Goal: Information Seeking & Learning: Understand process/instructions

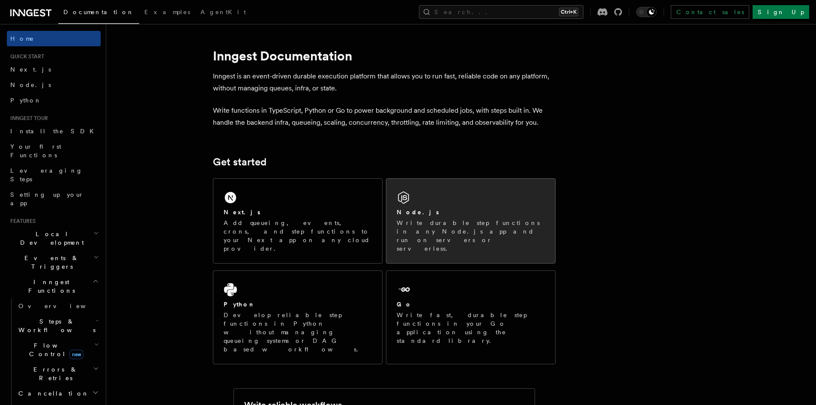
click at [419, 197] on div "Node.js Write durable step functions in any Node.js app and run on servers or s…" at bounding box center [470, 221] width 169 height 84
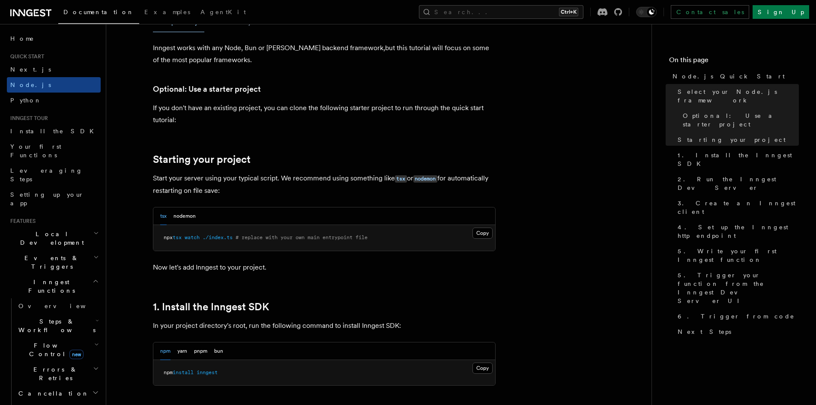
scroll to position [343, 0]
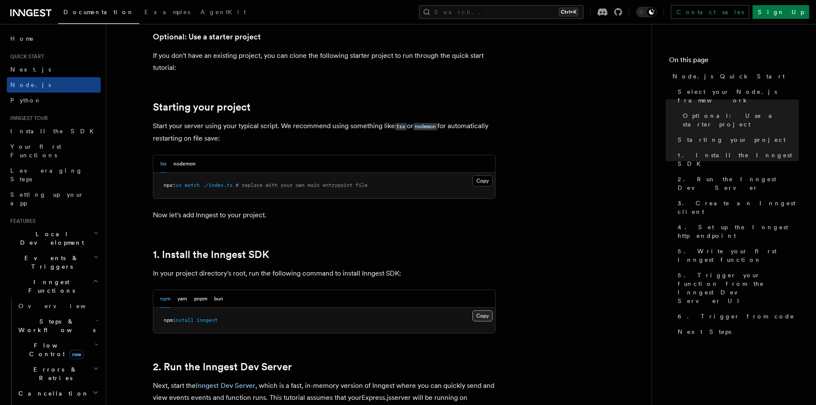
click at [482, 318] on button "Copy Copied" at bounding box center [482, 315] width 20 height 11
drag, startPoint x: 266, startPoint y: 278, endPoint x: 419, endPoint y: 278, distance: 152.4
click at [419, 278] on p "In your project directory's root, run the following command to install Inngest …" at bounding box center [324, 273] width 343 height 12
click at [344, 268] on p "In your project directory's root, run the following command to install Inngest …" at bounding box center [324, 273] width 343 height 12
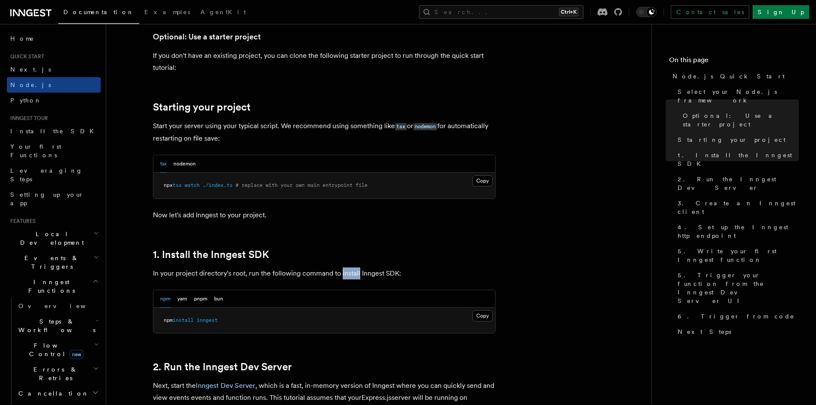
click at [344, 268] on p "In your project directory's root, run the following command to install Inngest …" at bounding box center [324, 273] width 343 height 12
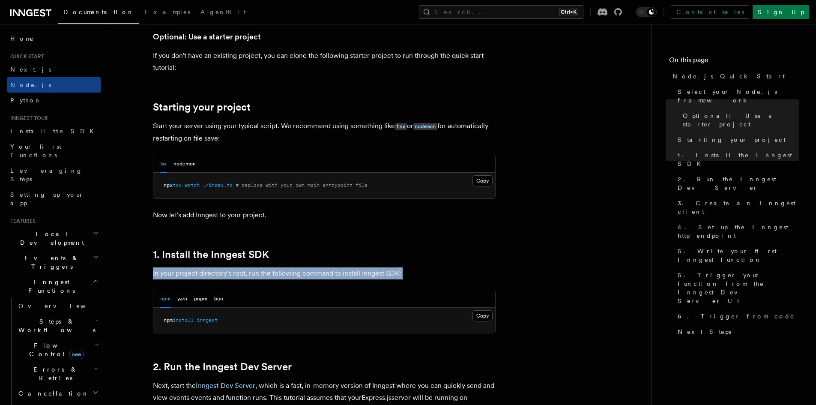
click at [345, 268] on p "In your project directory's root, run the following command to install Inngest …" at bounding box center [324, 273] width 343 height 12
click at [446, 273] on p "In your project directory's root, run the following command to install Inngest …" at bounding box center [324, 273] width 343 height 12
drag, startPoint x: 393, startPoint y: 274, endPoint x: 148, endPoint y: 272, distance: 245.3
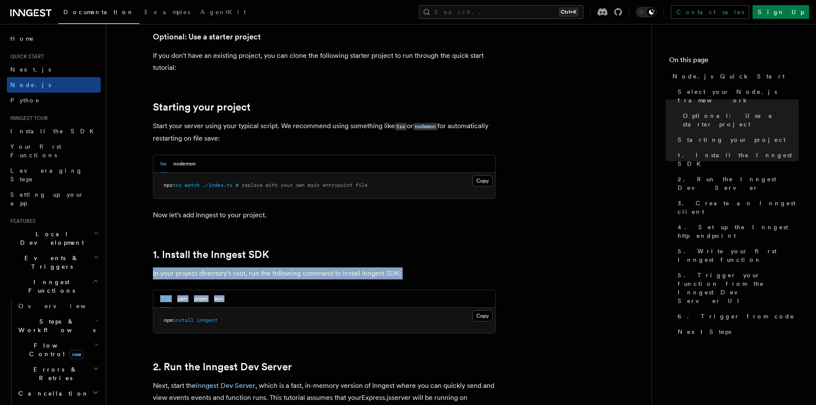
drag, startPoint x: 148, startPoint y: 272, endPoint x: 394, endPoint y: 281, distance: 246.4
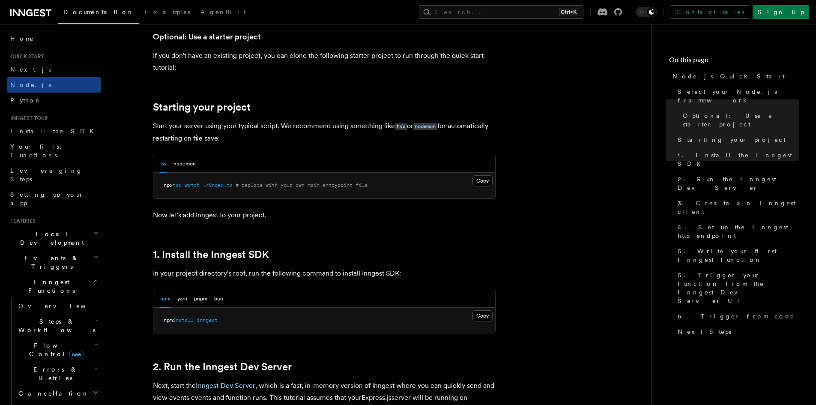
click at [392, 267] on p "In your project directory's root, run the following command to install Inngest …" at bounding box center [324, 273] width 343 height 12
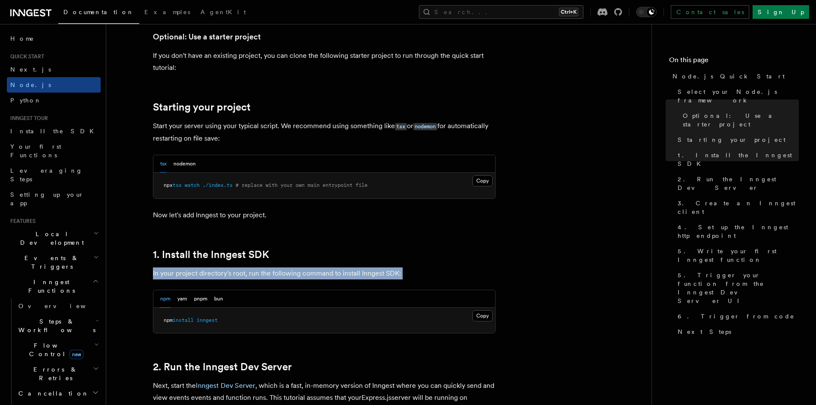
click at [392, 267] on p "In your project directory's root, run the following command to install Inngest …" at bounding box center [324, 273] width 343 height 12
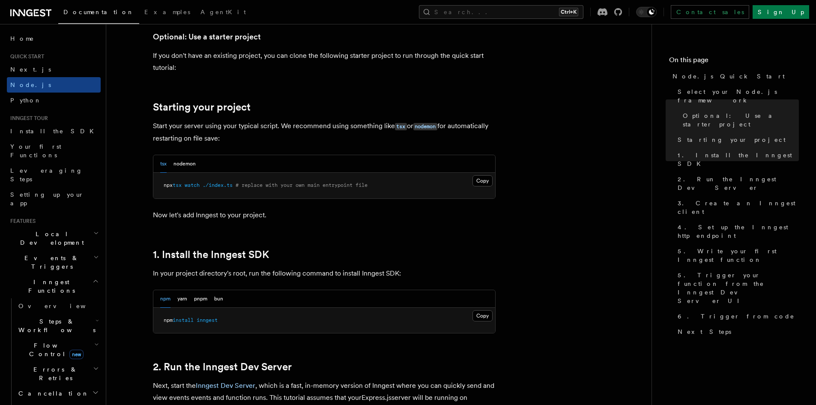
click at [420, 256] on h2 "1. Install the Inngest SDK" at bounding box center [324, 254] width 343 height 12
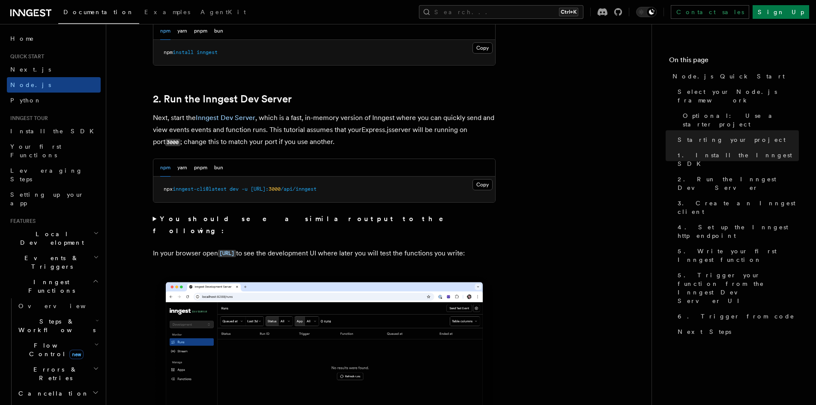
scroll to position [685, 0]
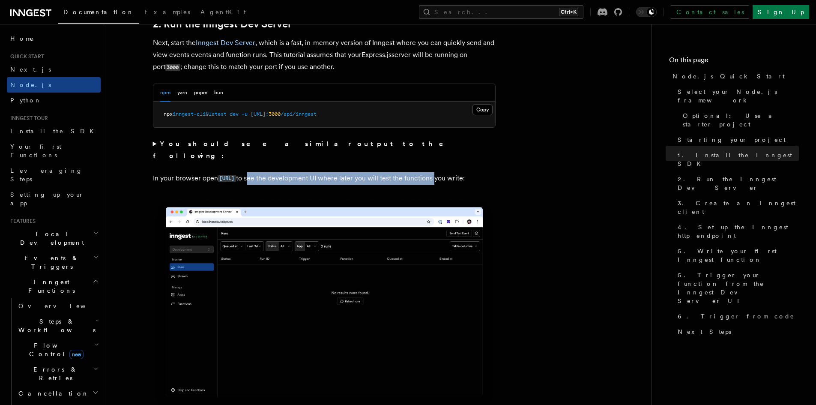
drag, startPoint x: 300, startPoint y: 168, endPoint x: 489, endPoint y: 168, distance: 188.4
click at [489, 172] on p "In your browser open [URL] to see the development UI where later you will test …" at bounding box center [324, 178] width 343 height 12
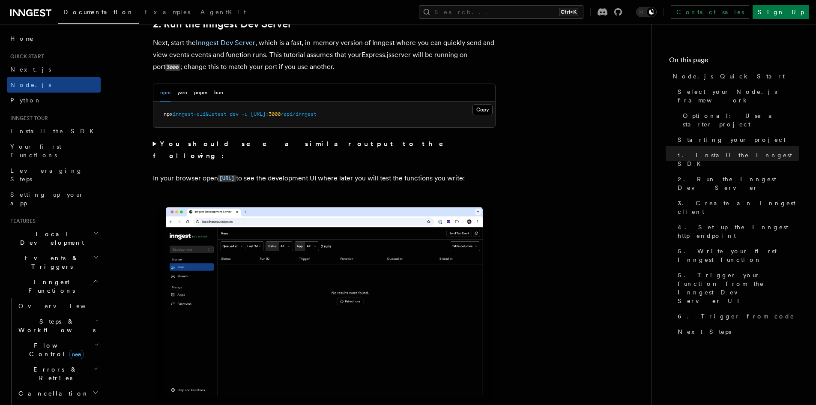
click at [480, 172] on p "In your browser open [URL] to see the development UI where later you will test …" at bounding box center [324, 178] width 343 height 12
drag, startPoint x: 480, startPoint y: 168, endPoint x: 554, endPoint y: 137, distance: 80.6
click at [483, 172] on p "In your browser open [URL] to see the development UI where later you will test …" at bounding box center [324, 178] width 343 height 12
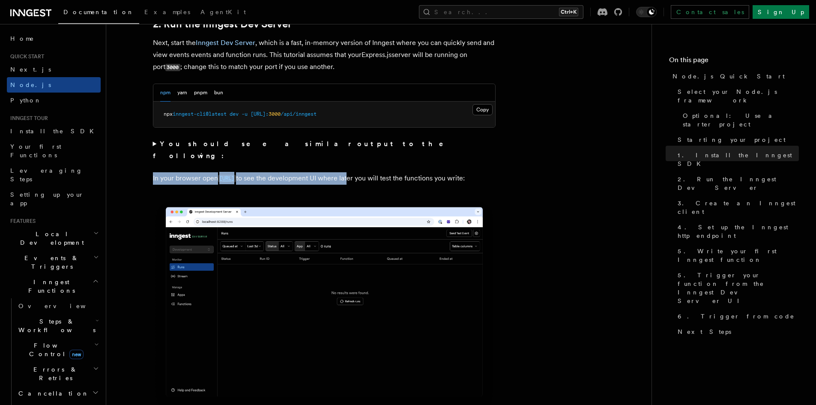
drag, startPoint x: 140, startPoint y: 167, endPoint x: 396, endPoint y: 161, distance: 256.1
click at [396, 172] on p "In your browser open [URL] to see the development UI where later you will test …" at bounding box center [324, 178] width 343 height 12
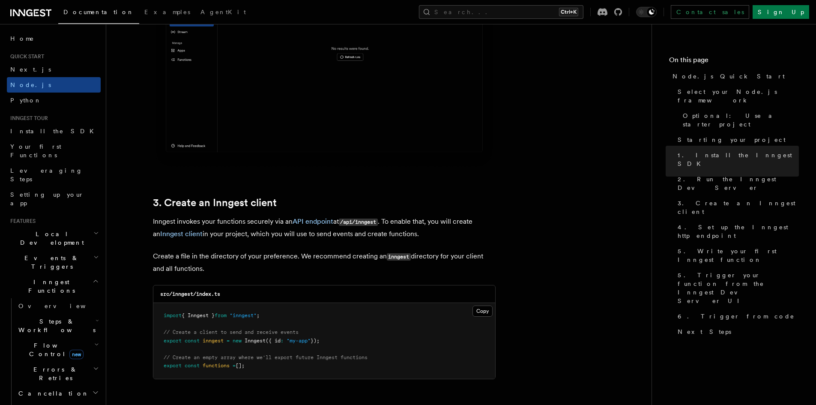
scroll to position [942, 0]
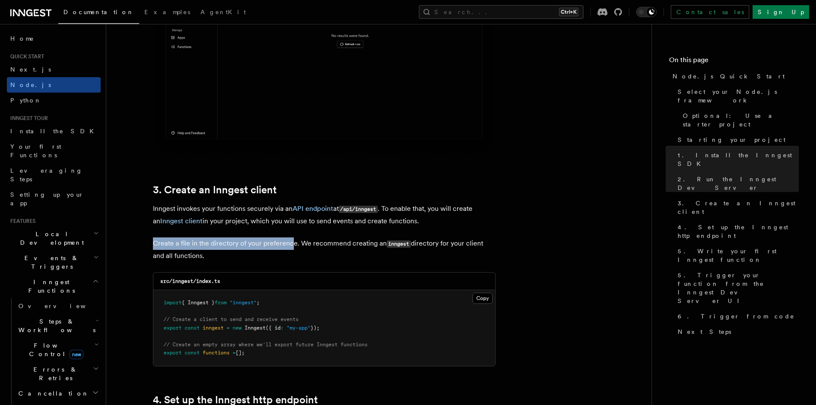
drag, startPoint x: 151, startPoint y: 243, endPoint x: 289, endPoint y: 243, distance: 138.7
click at [289, 243] on p "Create a file in the directory of your preference. We recommend creating an inn…" at bounding box center [324, 249] width 343 height 24
click at [280, 245] on p "Create a file in the directory of your preference. We recommend creating an inn…" at bounding box center [324, 249] width 343 height 24
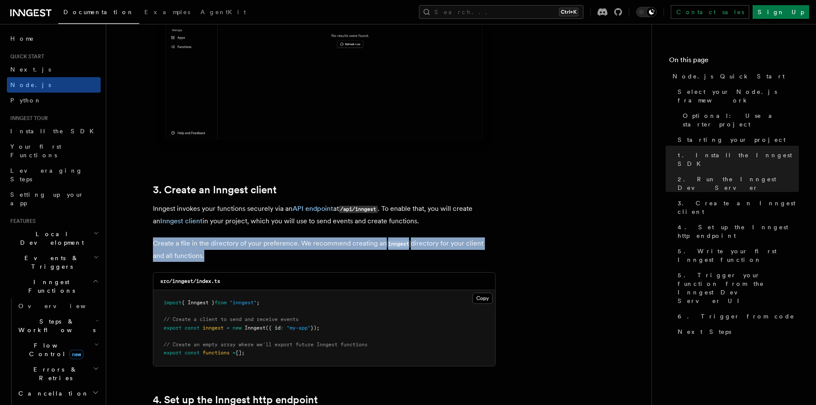
click at [280, 245] on p "Create a file in the directory of your preference. We recommend creating an inn…" at bounding box center [324, 249] width 343 height 24
click at [292, 246] on p "Create a file in the directory of your preference. We recommend creating an inn…" at bounding box center [324, 249] width 343 height 24
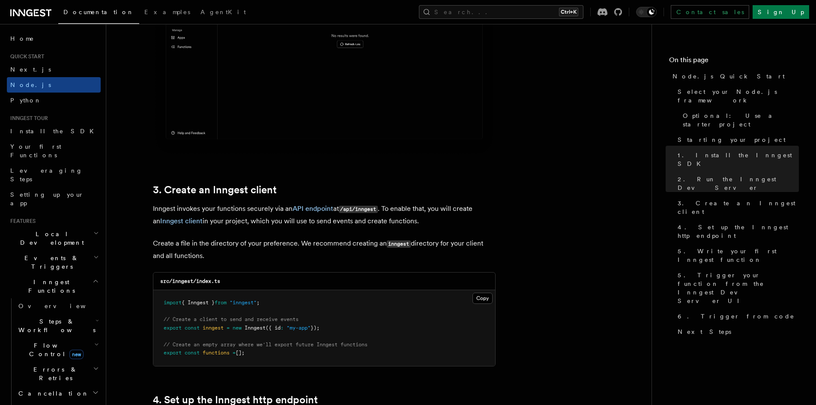
click at [473, 291] on pre "import { Inngest } from "inngest" ; // Create a client to send and receive even…" at bounding box center [324, 328] width 342 height 76
click at [477, 297] on button "Copy Copied" at bounding box center [482, 297] width 20 height 11
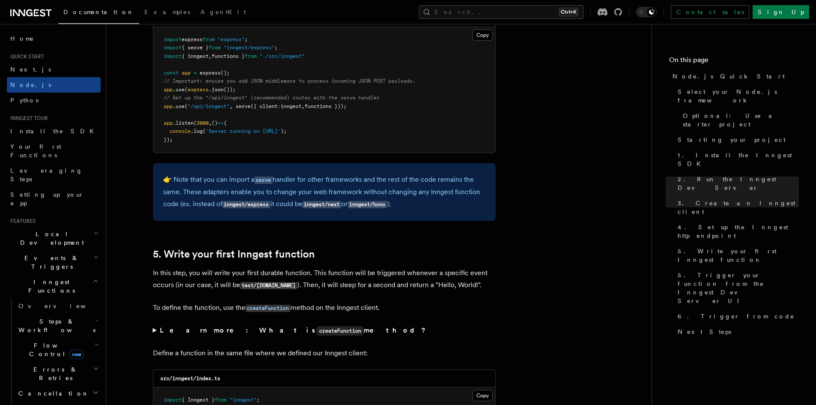
scroll to position [1284, 0]
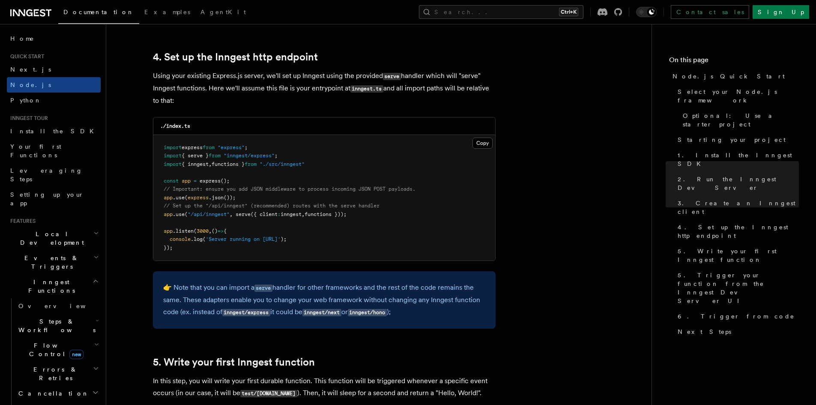
drag, startPoint x: 161, startPoint y: 215, endPoint x: 358, endPoint y: 213, distance: 196.5
click at [358, 213] on pre "import express from "express" ; import { serve } from "inngest/express" ; impor…" at bounding box center [324, 198] width 342 height 126
copy span "app .use ( "/api/inngest" , serve ({ client : inngest , functions }));"
